Goal: Task Accomplishment & Management: Complete application form

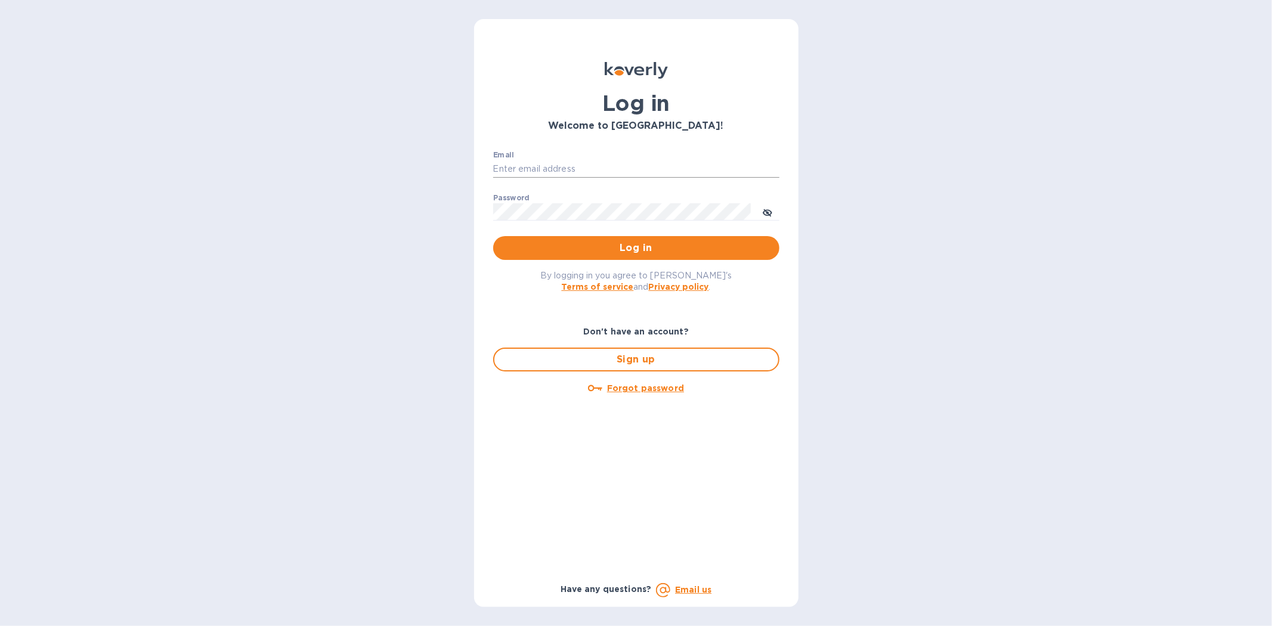
click at [537, 167] on input "Email" at bounding box center [636, 169] width 286 height 18
type input "[PERSON_NAME][EMAIL_ADDRESS][DOMAIN_NAME]"
click at [493, 236] on button "Log in" at bounding box center [636, 248] width 286 height 24
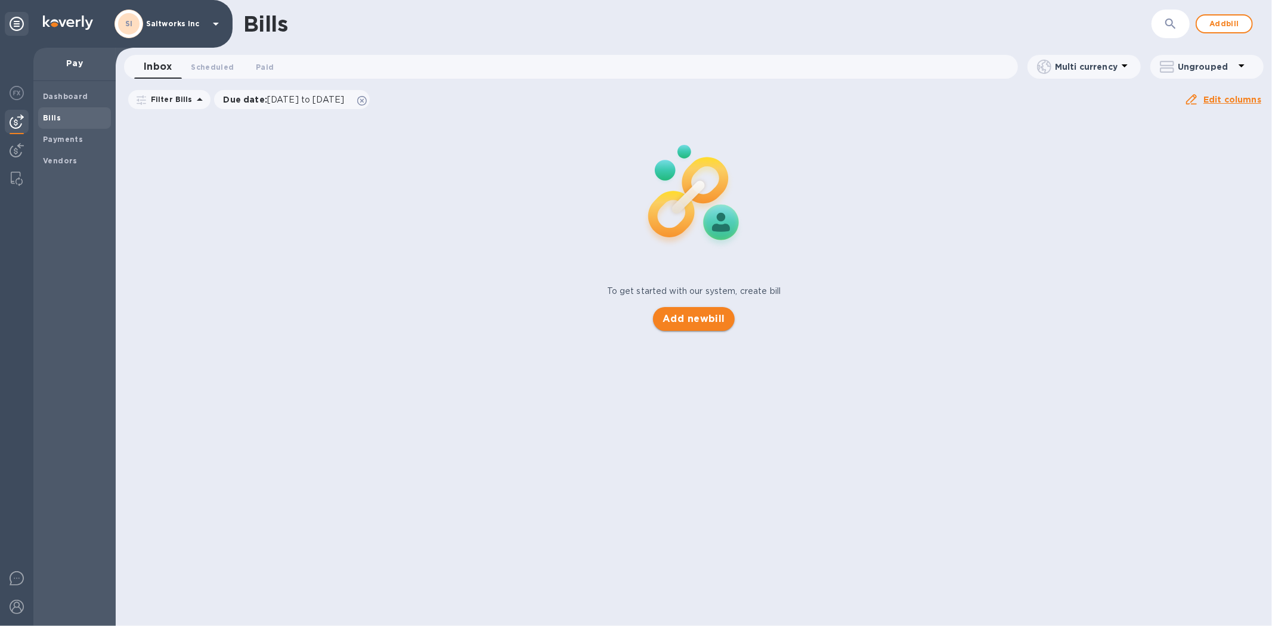
click at [684, 319] on span "Add new bill" at bounding box center [694, 319] width 63 height 14
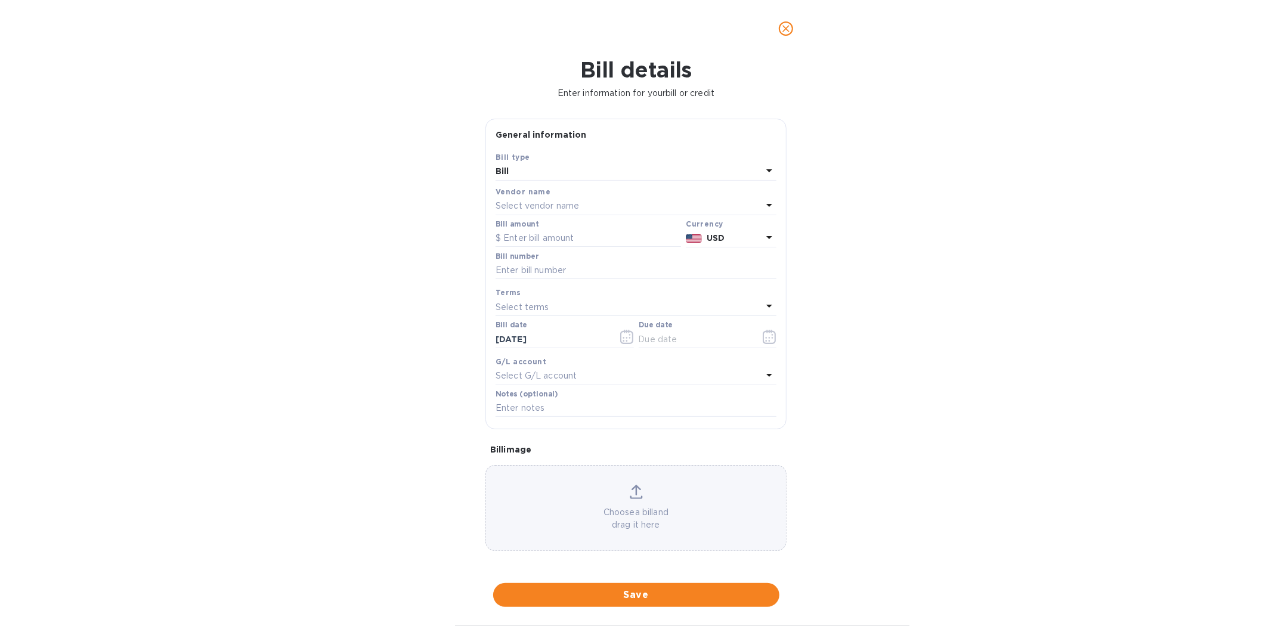
click at [545, 204] on p "Select vendor name" at bounding box center [538, 206] width 84 height 13
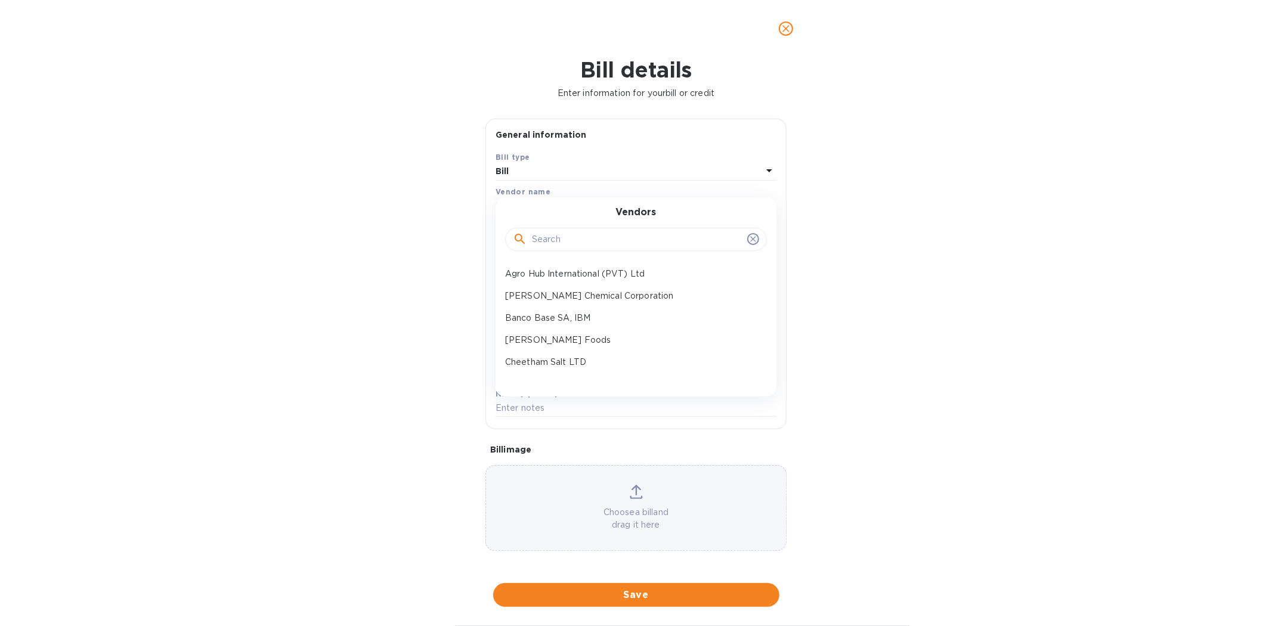
click at [551, 240] on input "text" at bounding box center [637, 240] width 211 height 18
type input "dead"
click at [552, 270] on p "Dead Sea Works Ltd" at bounding box center [631, 274] width 252 height 13
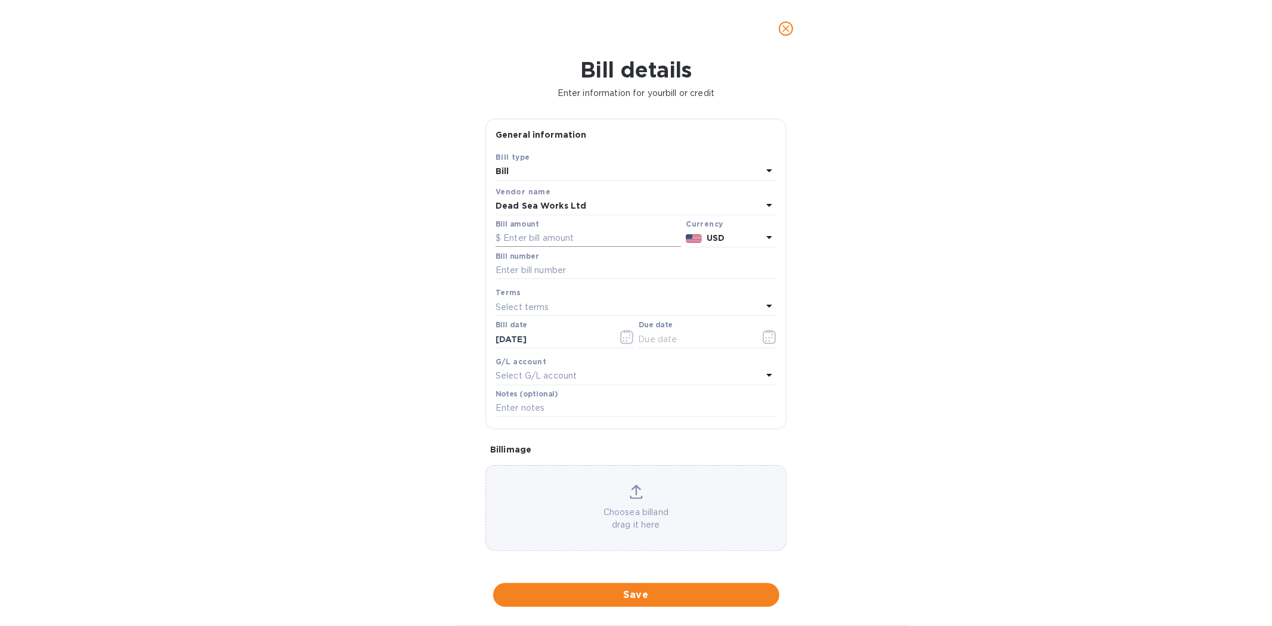
click at [542, 240] on input "text" at bounding box center [589, 239] width 186 height 18
type input "38,000"
click at [532, 271] on input "text" at bounding box center [636, 271] width 281 height 18
click at [692, 267] on input "SaltWorks INV 202500874, and 202501066" at bounding box center [636, 271] width 281 height 18
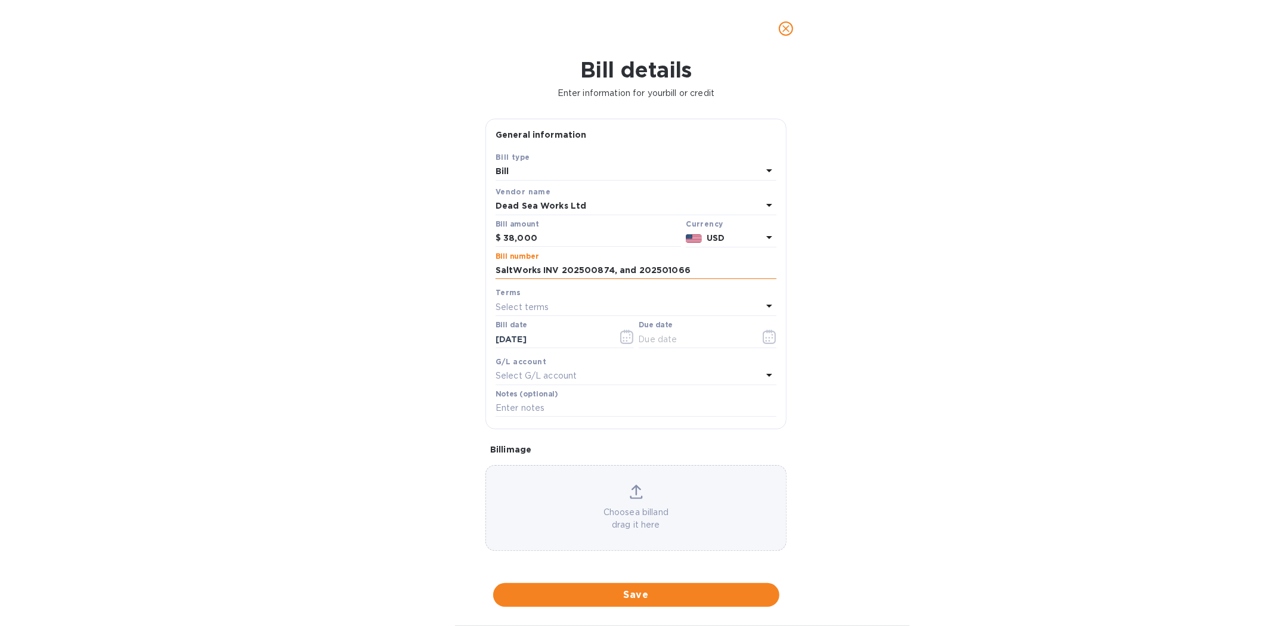
click at [692, 267] on input "SaltWorks INV 202500874, and 202501066" at bounding box center [636, 271] width 281 height 18
type input "SaltWorks INV 202500874, and 202501066"
click at [763, 336] on icon "button" at bounding box center [770, 337] width 14 height 14
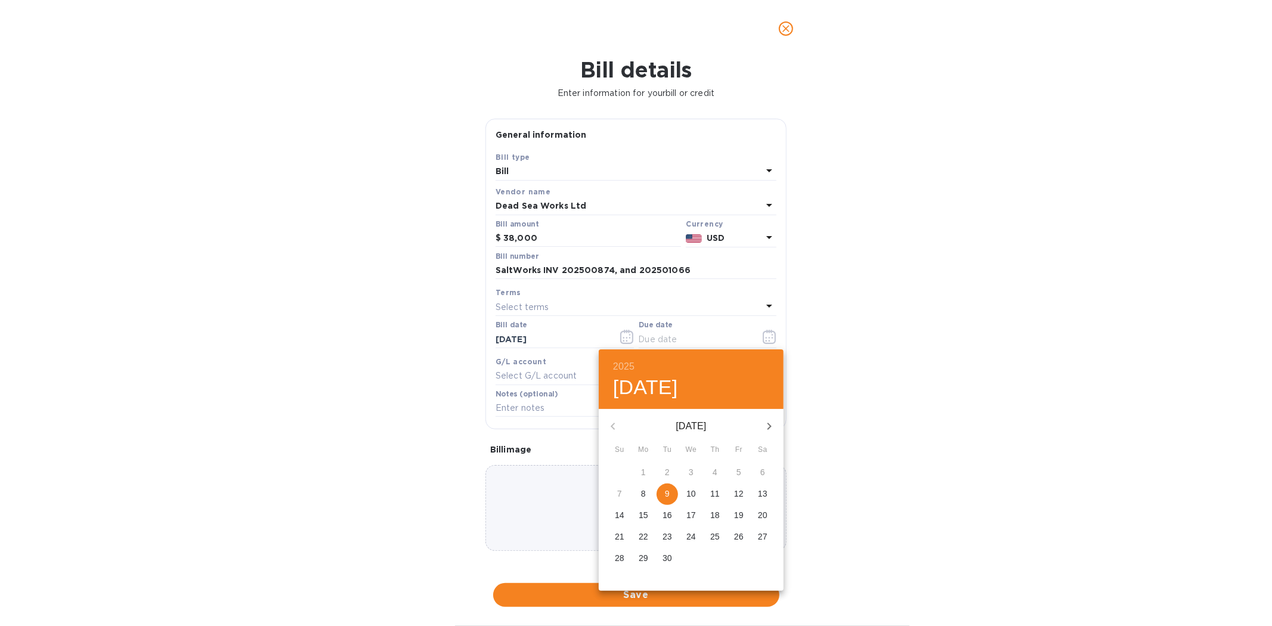
click at [670, 493] on span "9" at bounding box center [667, 494] width 21 height 12
type input "[DATE]"
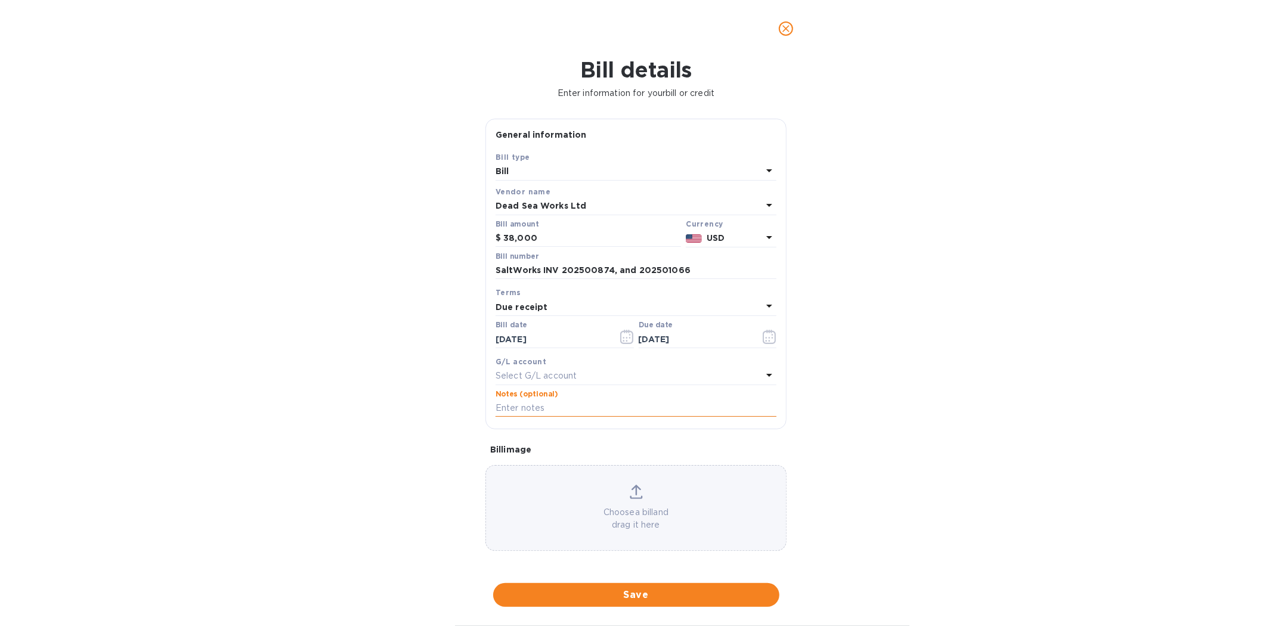
click at [534, 410] on input "text" at bounding box center [636, 409] width 281 height 18
click at [696, 272] on input "SaltWorks INV 202500874, and 202501066" at bounding box center [636, 271] width 281 height 18
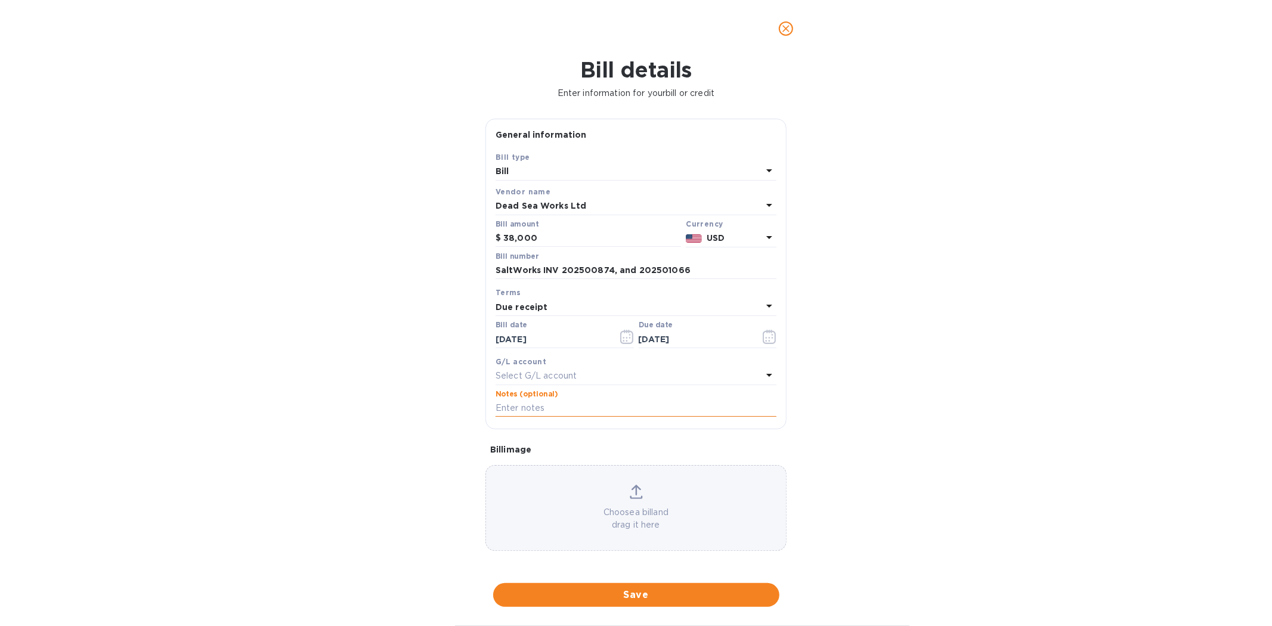
click at [609, 412] on input "text" at bounding box center [636, 409] width 281 height 18
paste input "SaltWorks INV 202500874, and 202501066"
type input "SaltWorks INV 202500874, and 202501066"
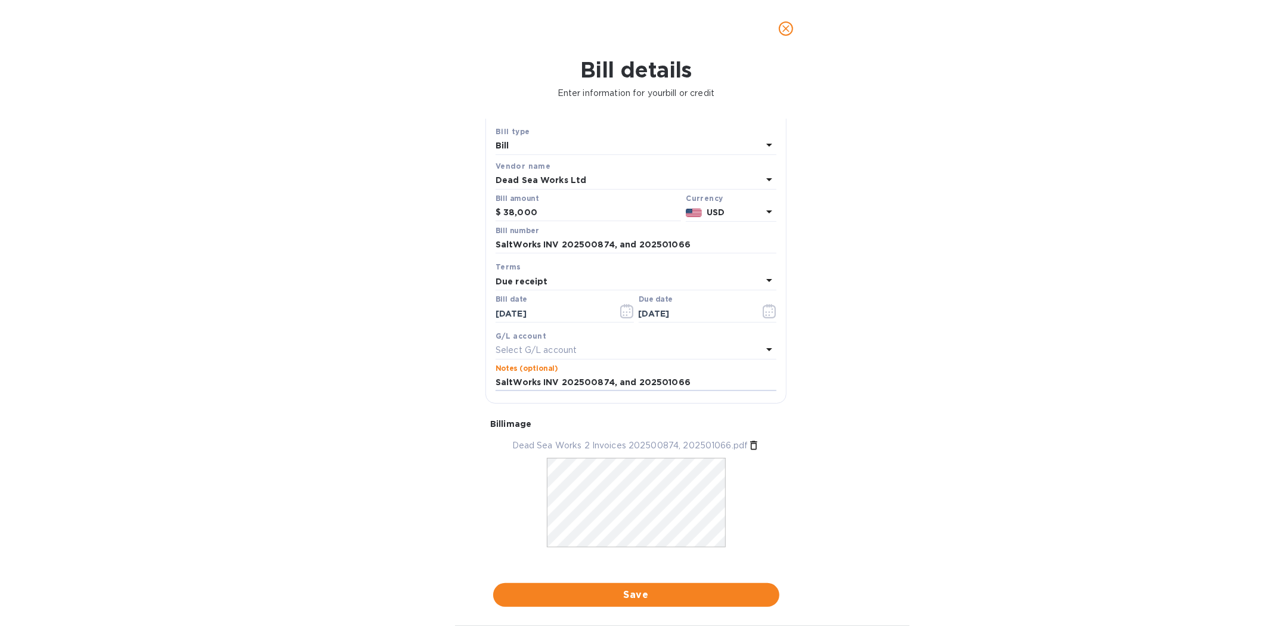
scroll to position [39, 0]
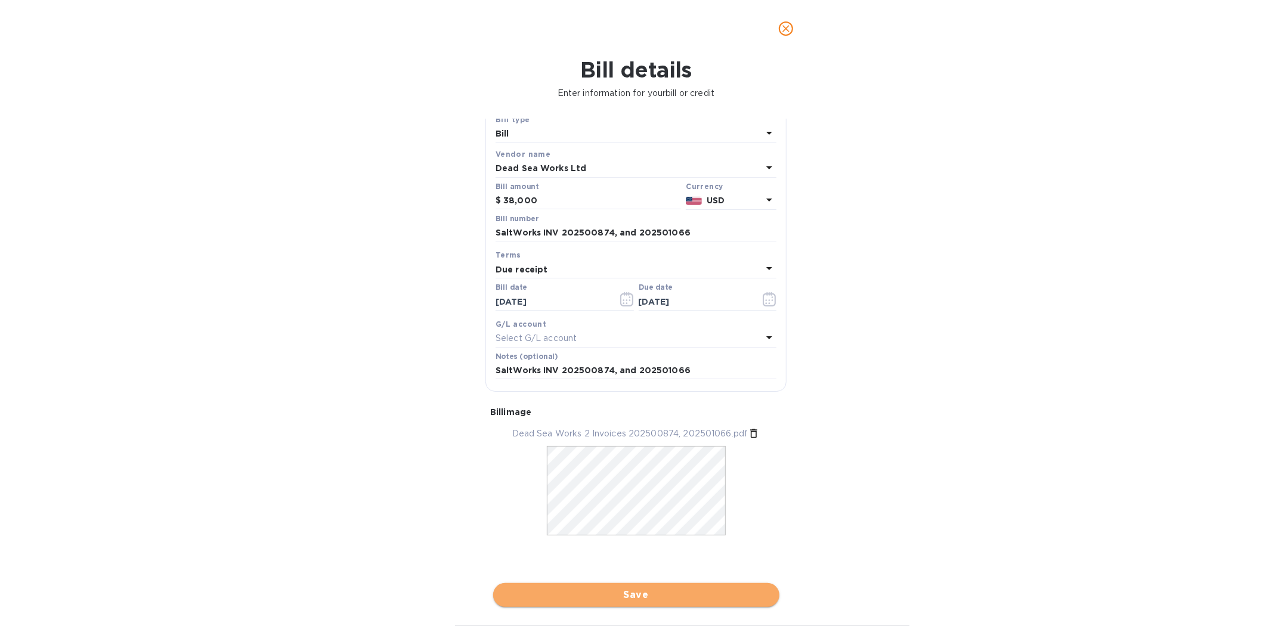
click at [639, 597] on span "Save" at bounding box center [636, 595] width 267 height 14
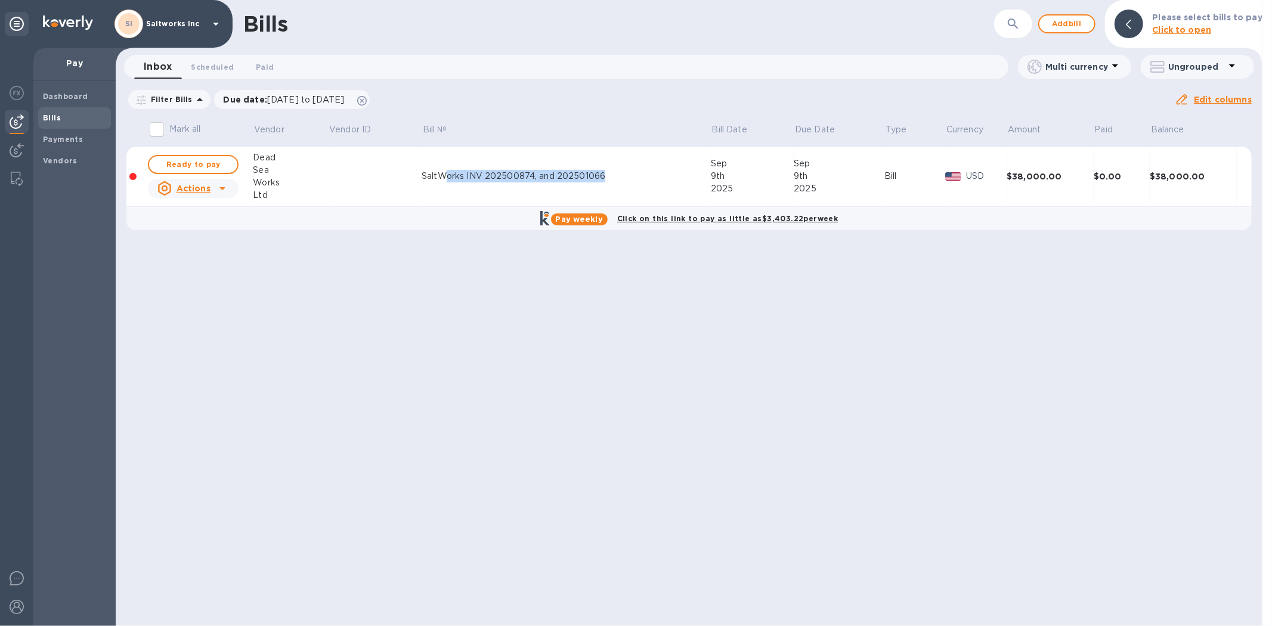
drag, startPoint x: 450, startPoint y: 175, endPoint x: 607, endPoint y: 181, distance: 157.0
click at [607, 181] on div "SaltWorks INV 202500874, and 202501066" at bounding box center [566, 176] width 289 height 13
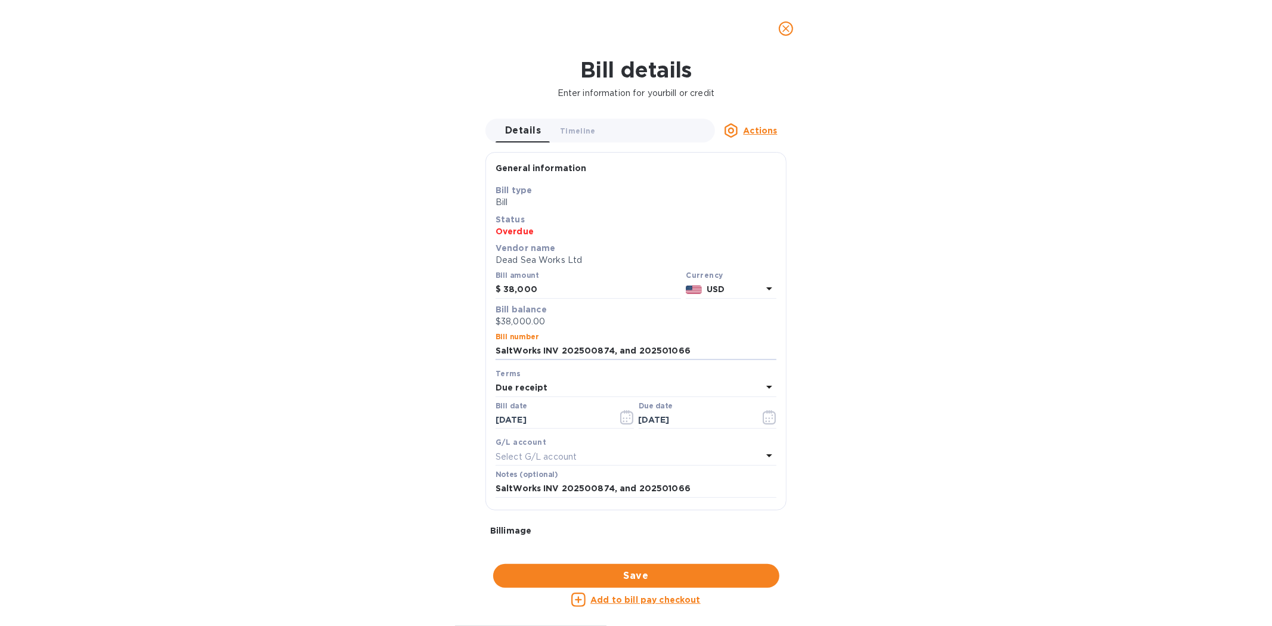
drag, startPoint x: 684, startPoint y: 350, endPoint x: 459, endPoint y: 348, distance: 224.3
click at [459, 348] on div "Bill details Enter information for your bill or credit Details 0 Timeline 0 Act…" at bounding box center [636, 341] width 1272 height 569
click at [789, 30] on icon "close" at bounding box center [786, 29] width 12 height 12
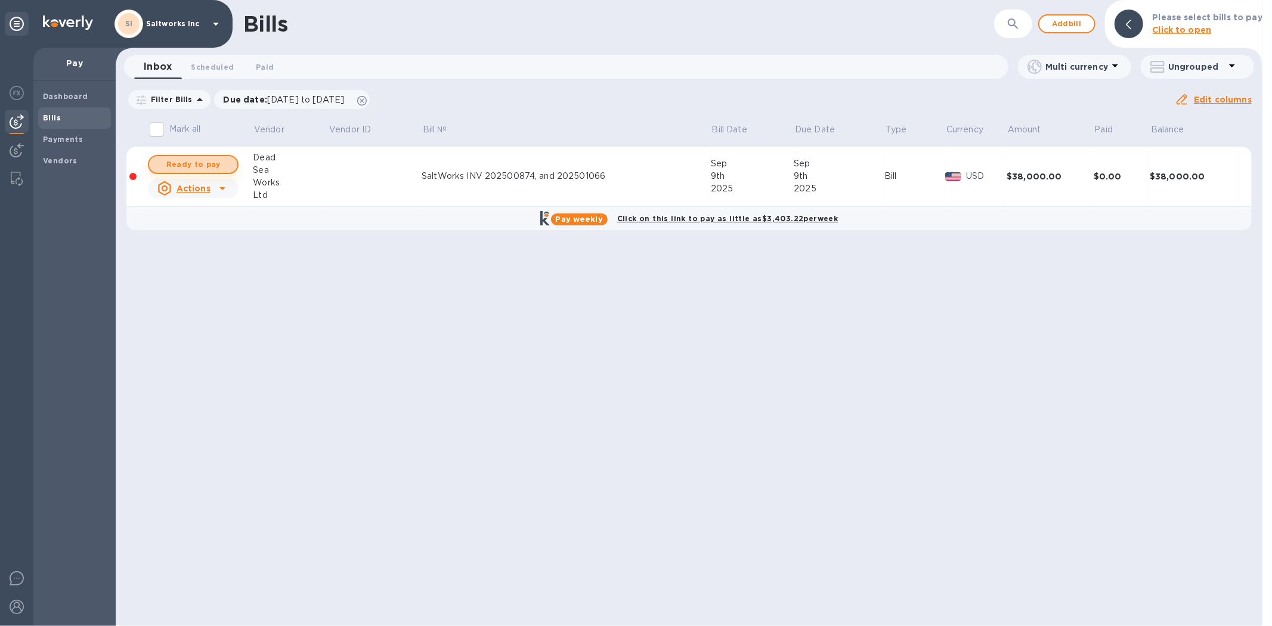
click at [186, 162] on span "Ready to pay" at bounding box center [193, 164] width 69 height 14
click at [204, 164] on span "Ready to pay" at bounding box center [193, 164] width 69 height 14
checkbox input "true"
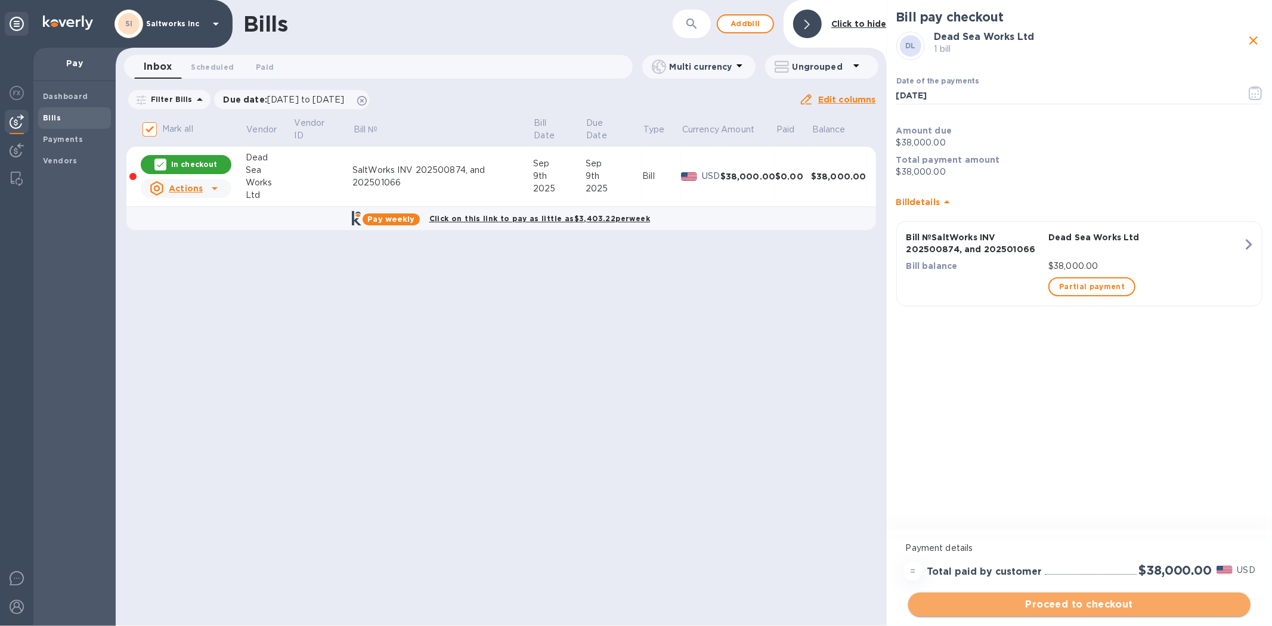
click at [1082, 604] on span "Proceed to checkout" at bounding box center [1079, 605] width 323 height 14
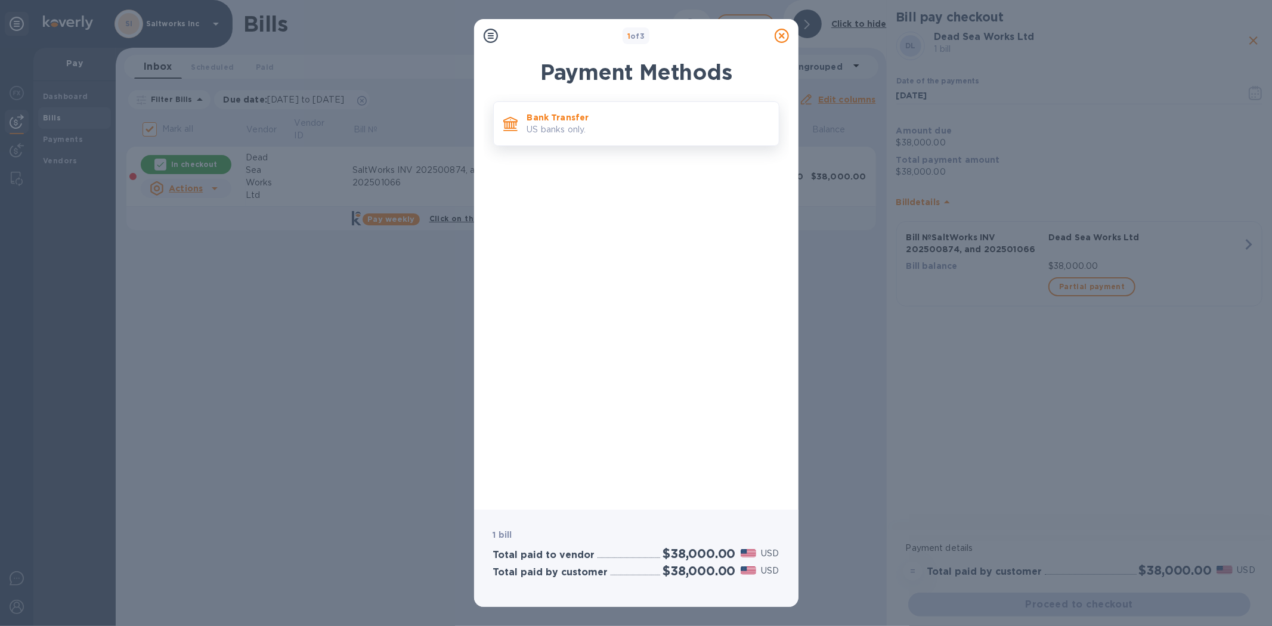
click at [556, 116] on p "Bank Transfer" at bounding box center [648, 118] width 242 height 12
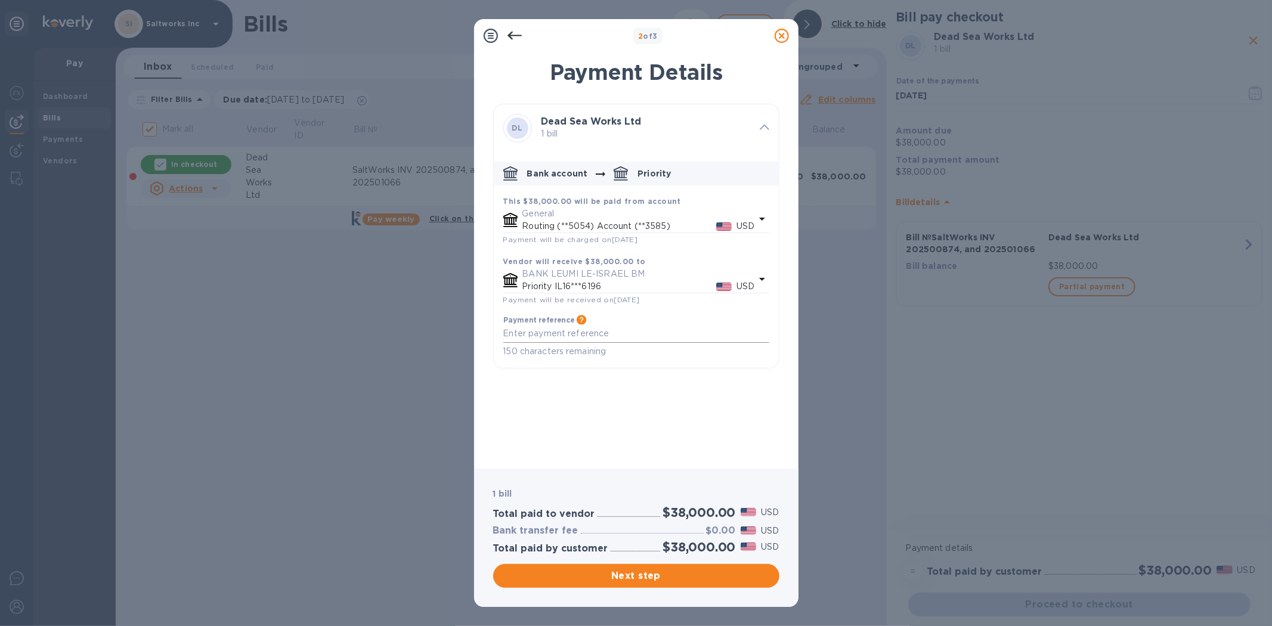
click at [543, 336] on textarea "default-method" at bounding box center [636, 334] width 266 height 10
paste textarea "SaltWorks INV 202500874, and 202501066"
type textarea "SaltWorks INV 202500874, and 202501066"
click at [642, 579] on span "Next step" at bounding box center [636, 576] width 267 height 14
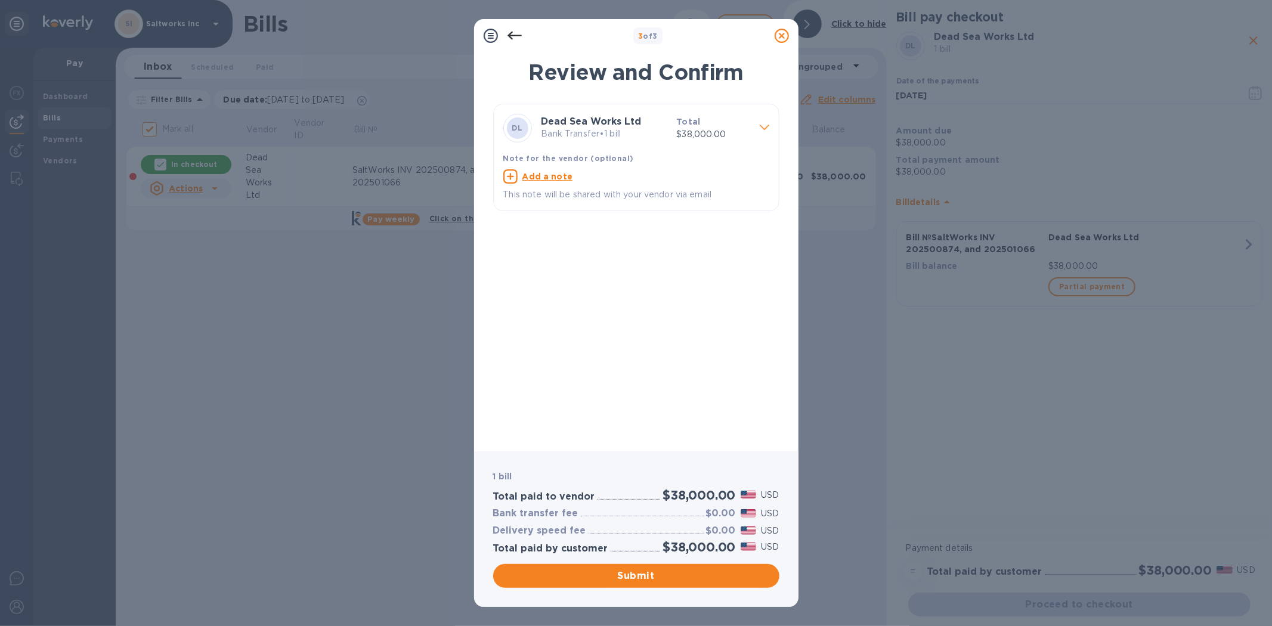
click at [544, 174] on u "Add a note" at bounding box center [548, 177] width 51 height 10
click at [544, 180] on textarea at bounding box center [626, 178] width 247 height 10
paste textarea "SaltWorks INV 202500874, and 202501066"
type textarea "SaltWorks INV 202500874, and 202501066"
click at [644, 576] on span "Submit" at bounding box center [636, 576] width 267 height 14
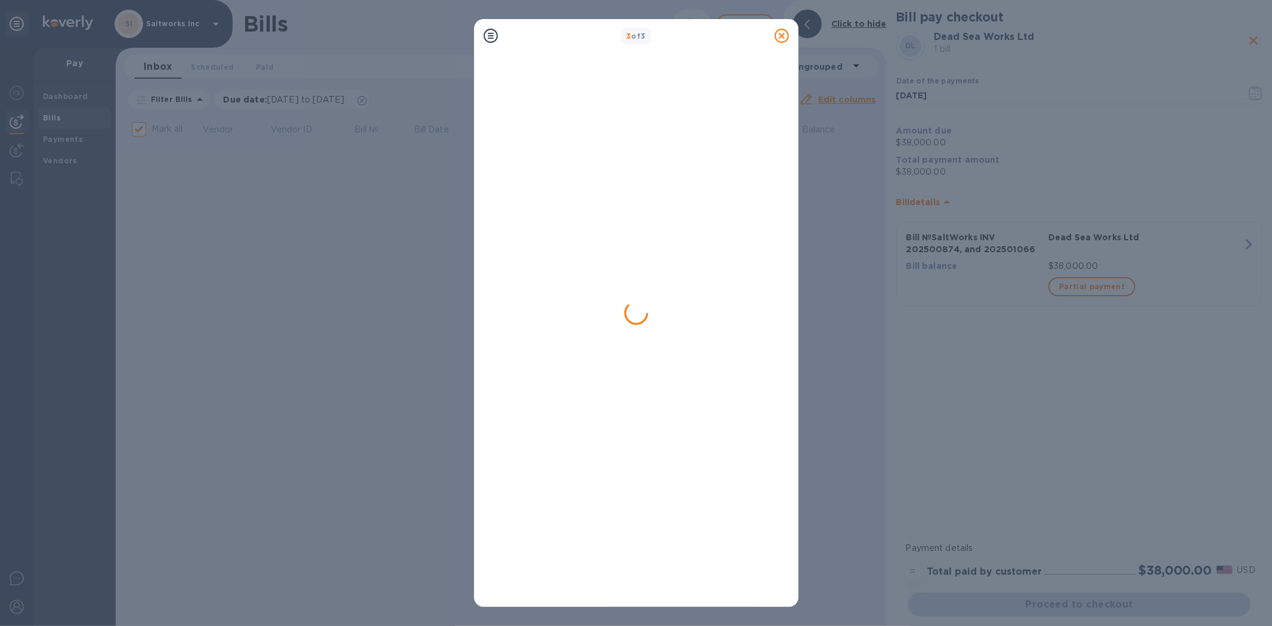
checkbox input "false"
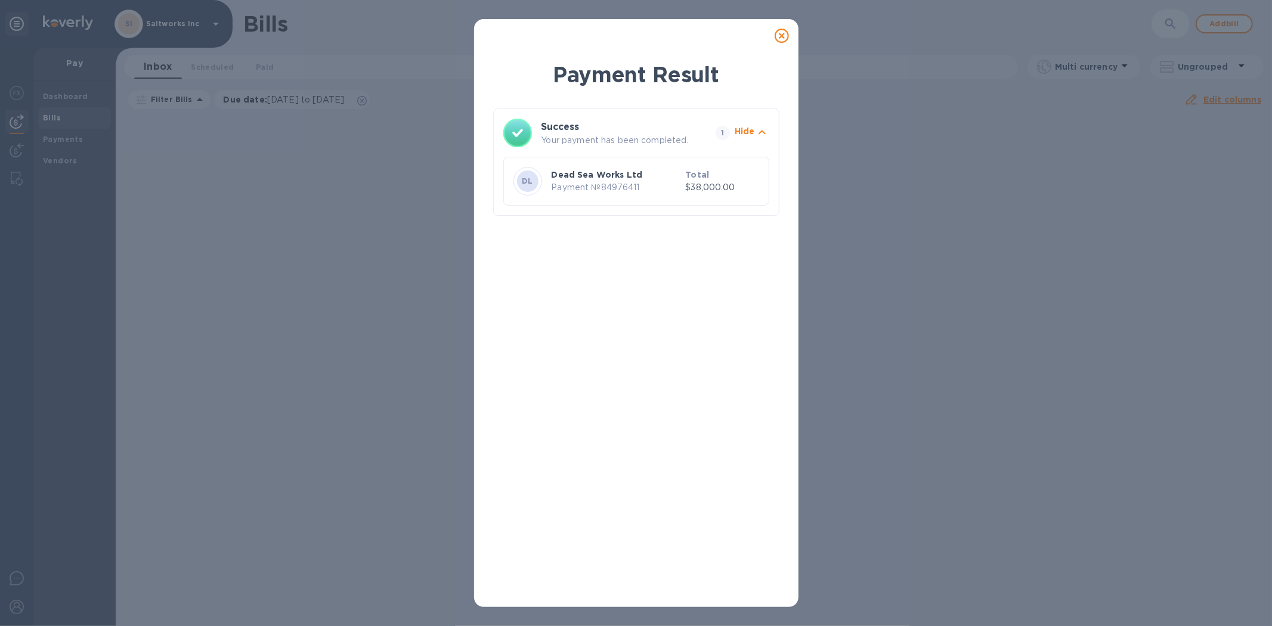
click at [782, 36] on icon at bounding box center [782, 36] width 14 height 14
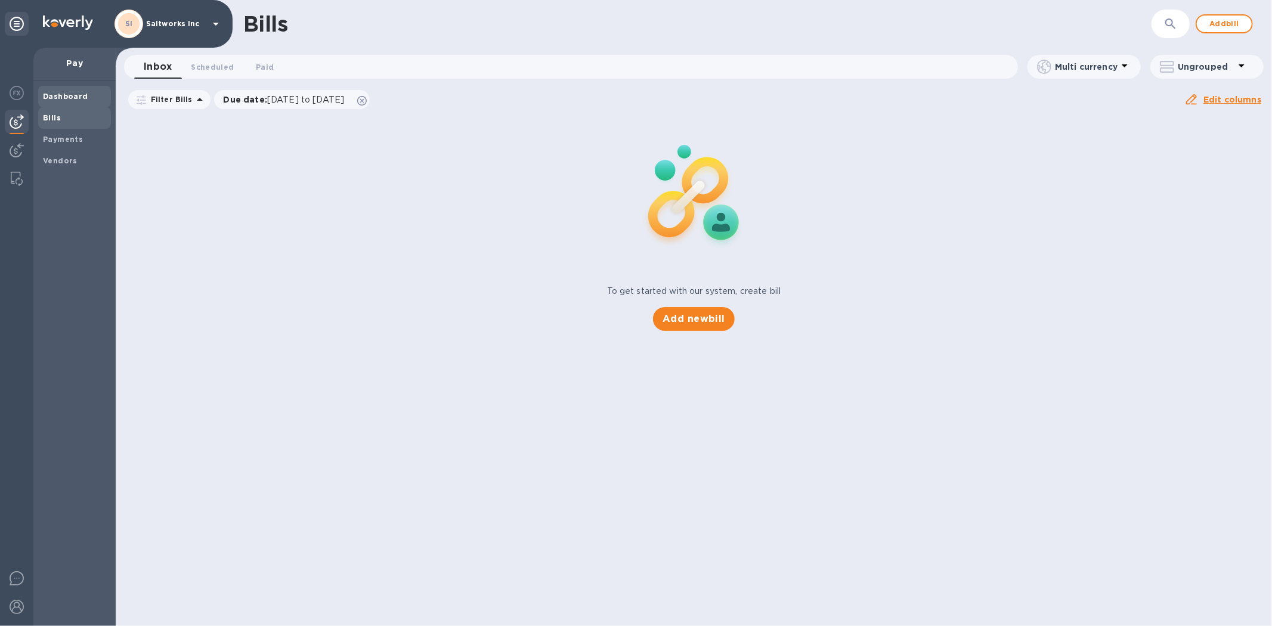
click at [66, 93] on b "Dashboard" at bounding box center [65, 96] width 45 height 9
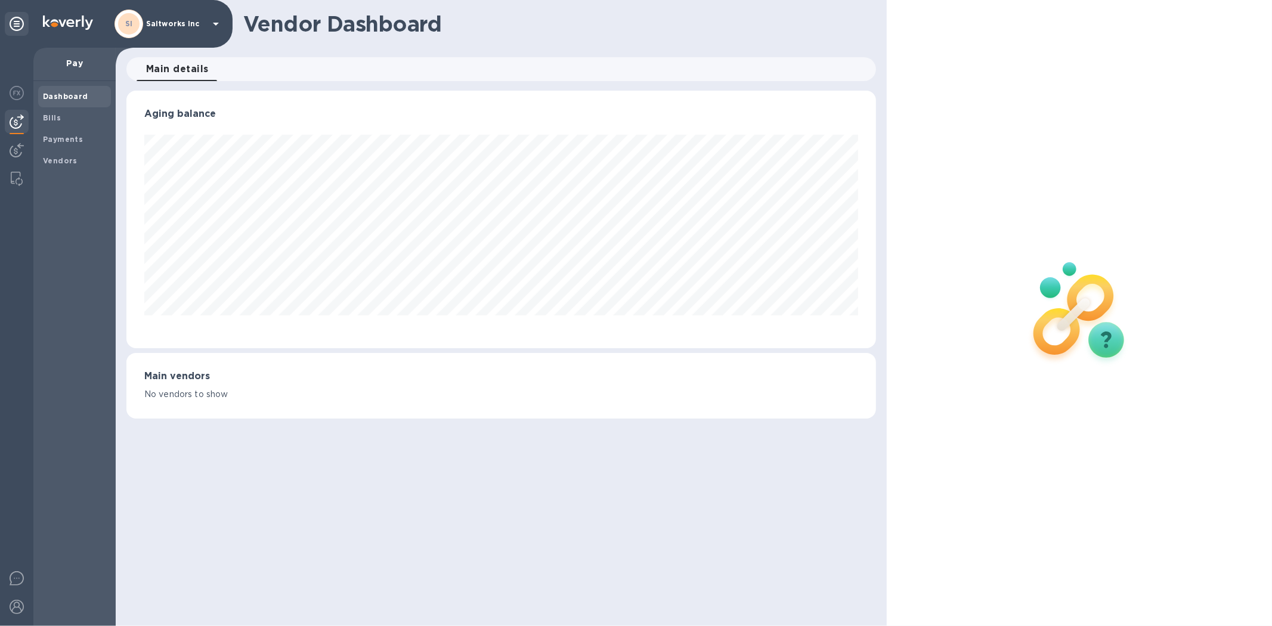
scroll to position [258, 749]
click at [52, 118] on b "Bills" at bounding box center [52, 117] width 18 height 9
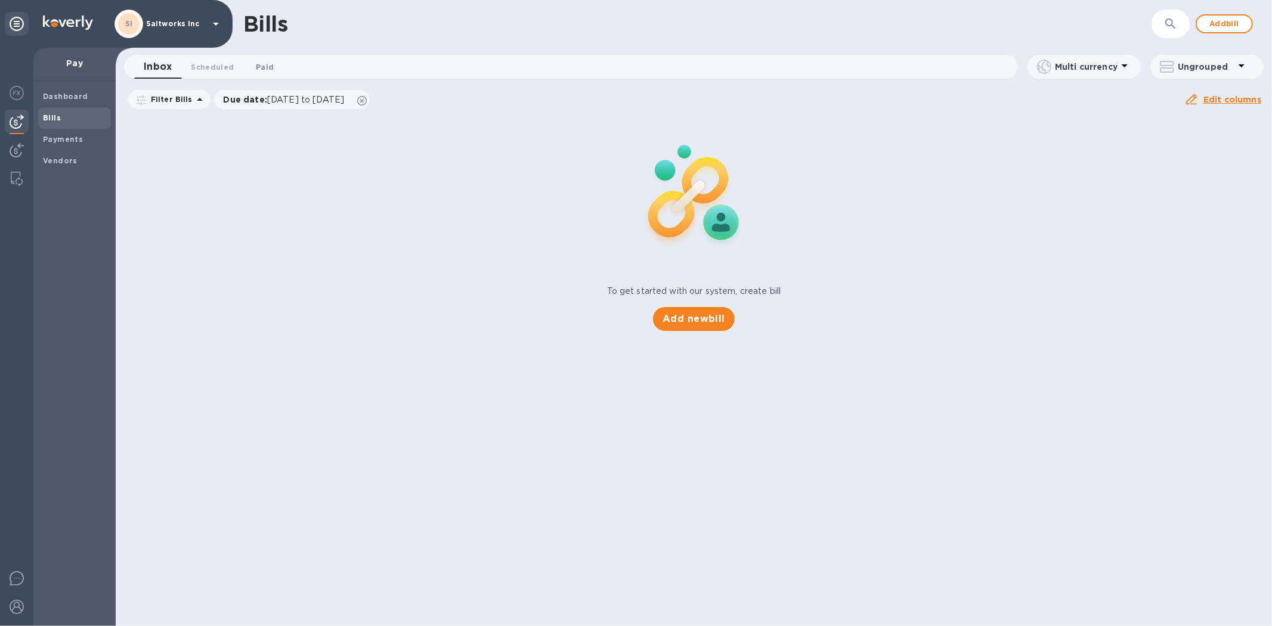
click at [262, 61] on span "Paid 0" at bounding box center [265, 67] width 18 height 13
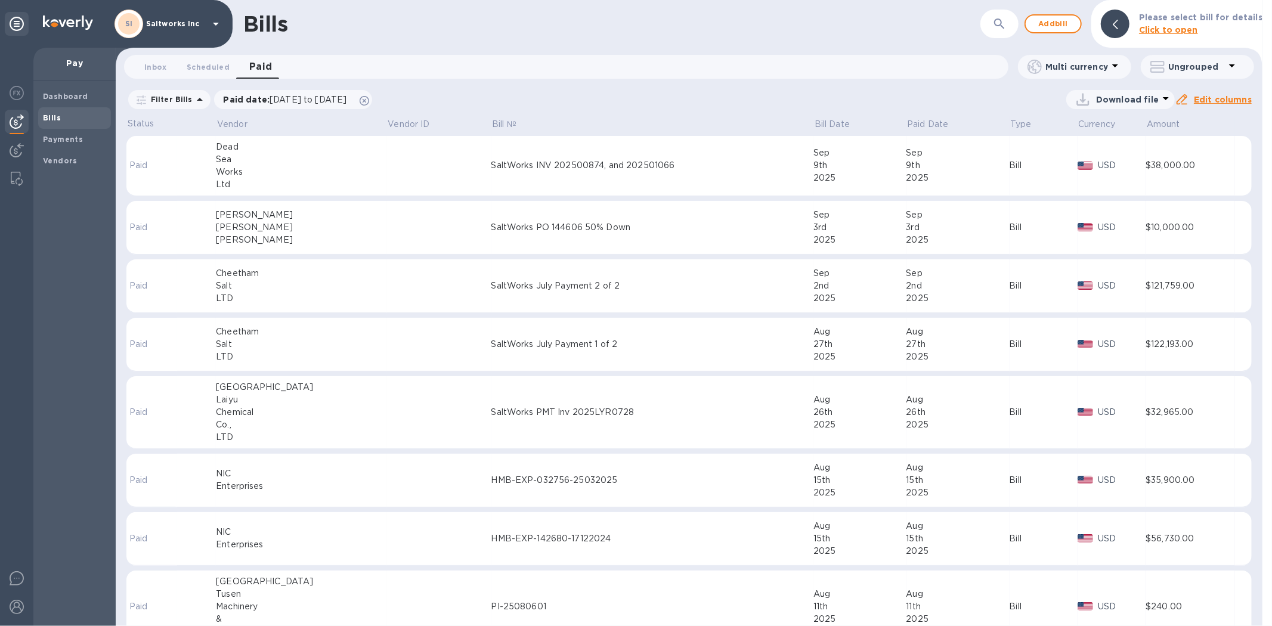
click at [629, 179] on td "SaltWorks INV 202500874, and 202501066" at bounding box center [653, 166] width 323 height 60
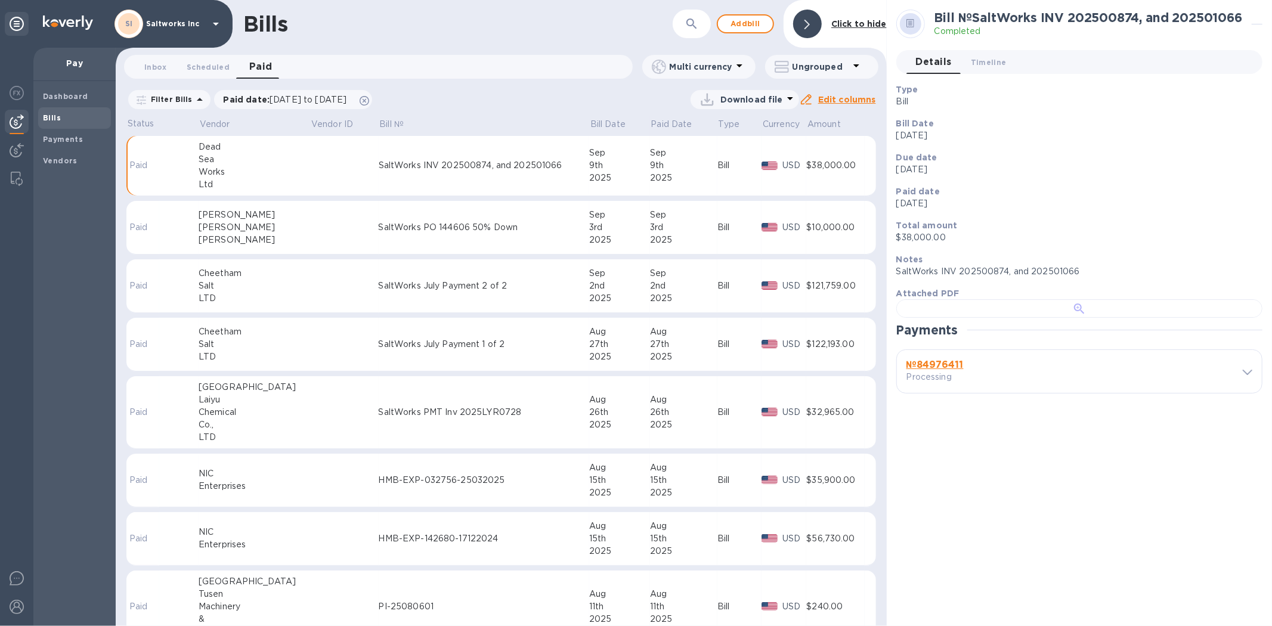
scroll to position [283, 0]
click at [963, 370] on b "№ 84976411" at bounding box center [935, 364] width 57 height 11
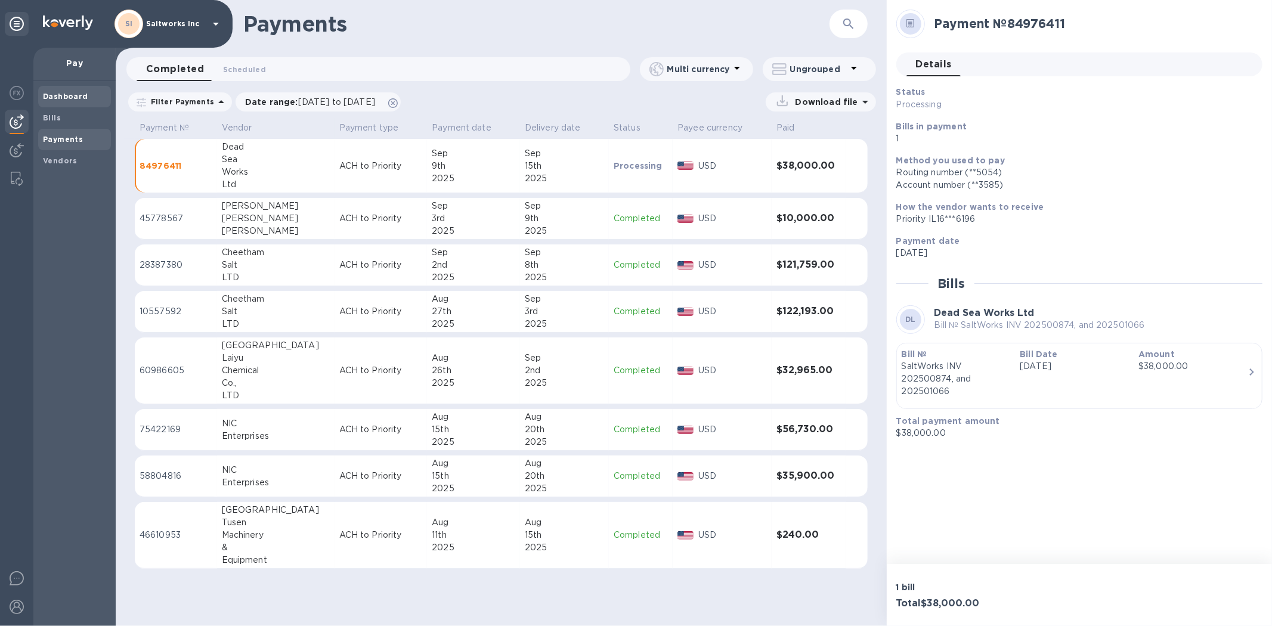
click at [76, 95] on b "Dashboard" at bounding box center [65, 96] width 45 height 9
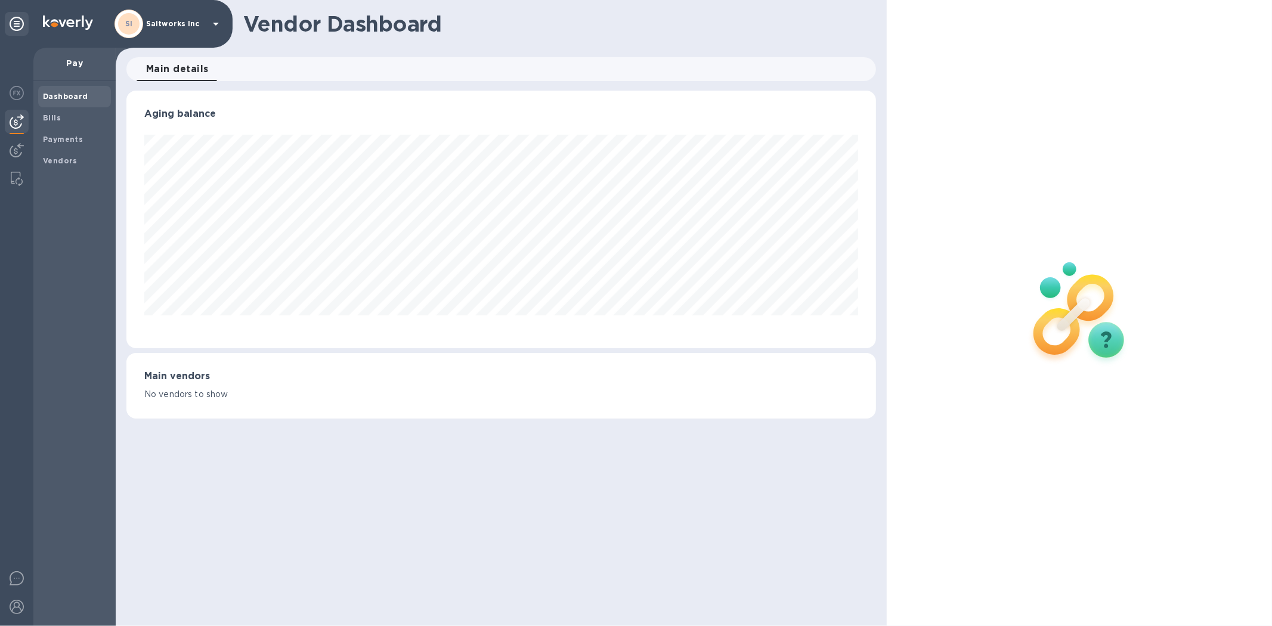
scroll to position [258, 749]
